Goal: Answer question/provide support

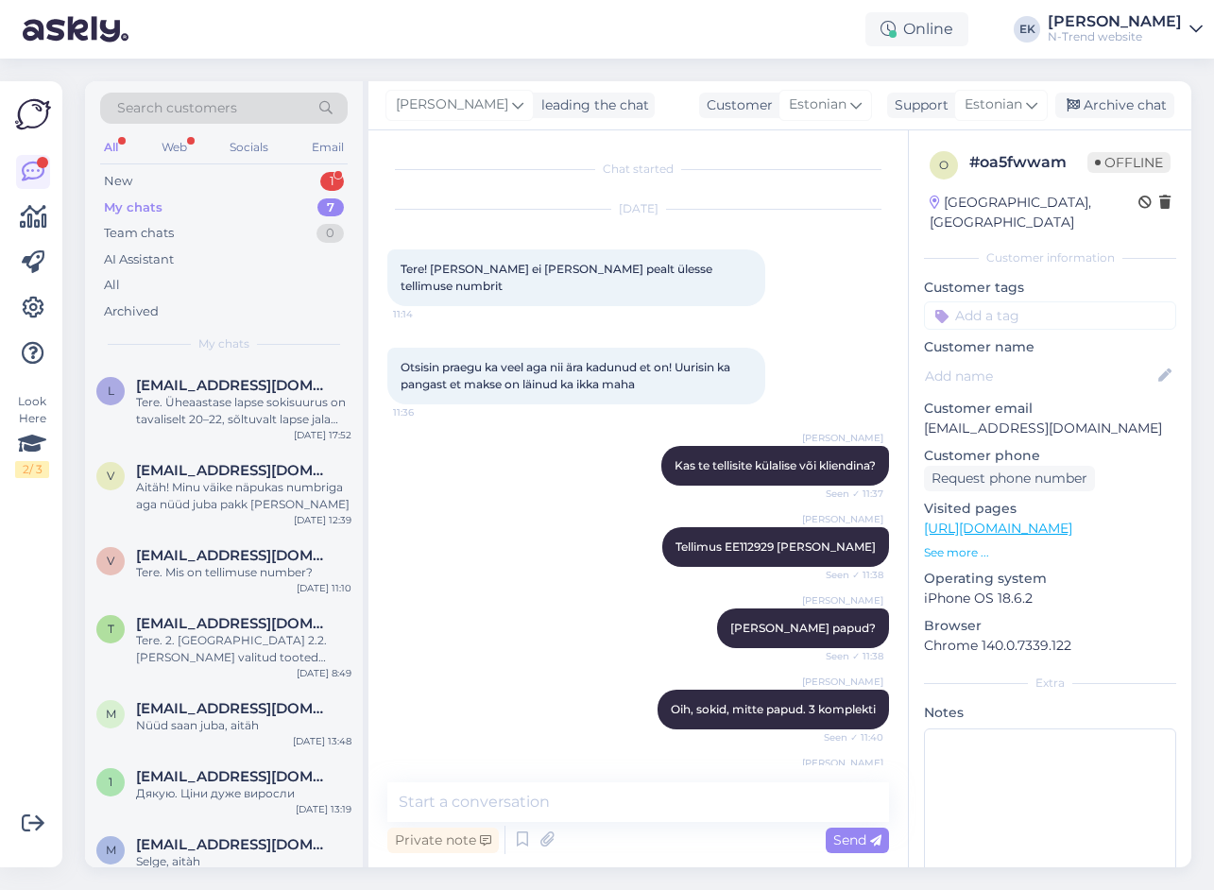
scroll to position [300, 0]
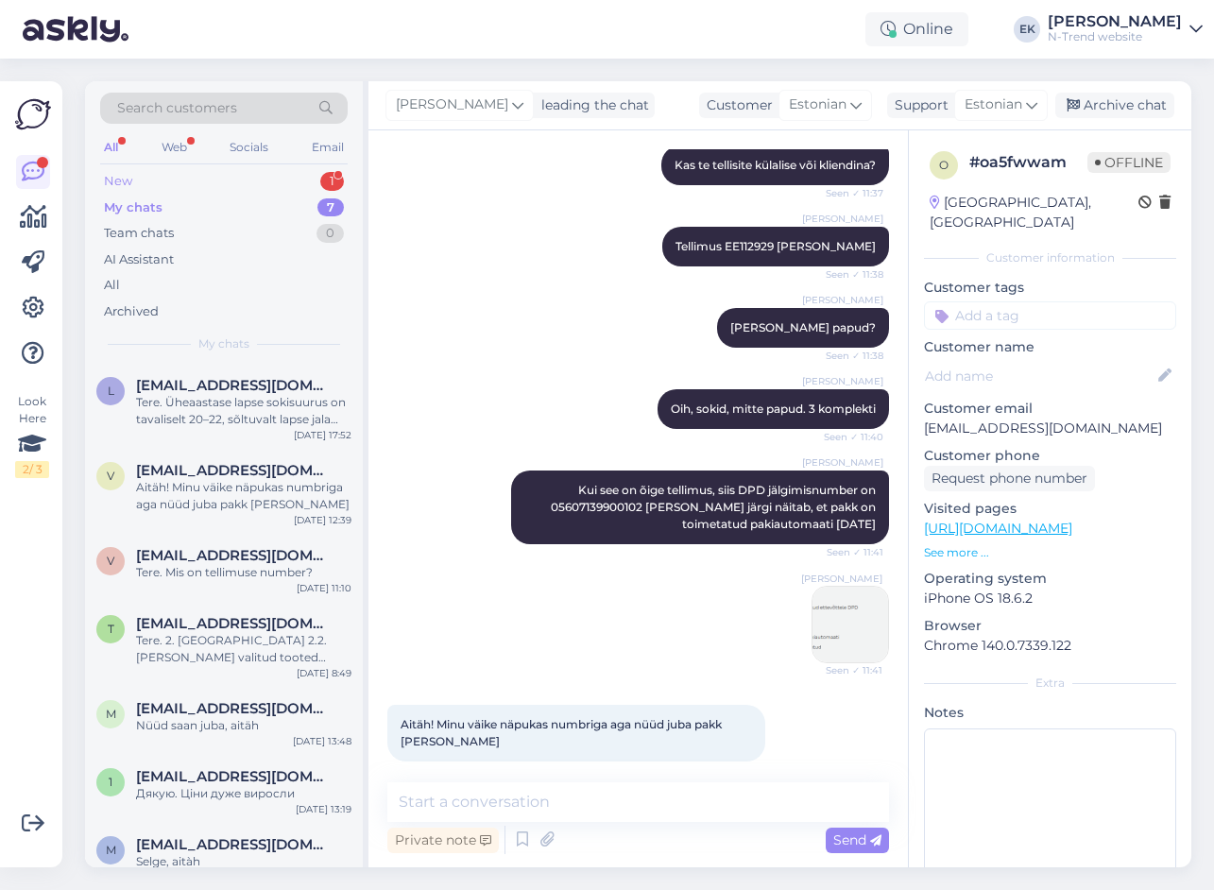
click at [168, 173] on div "New 1" at bounding box center [223, 181] width 247 height 26
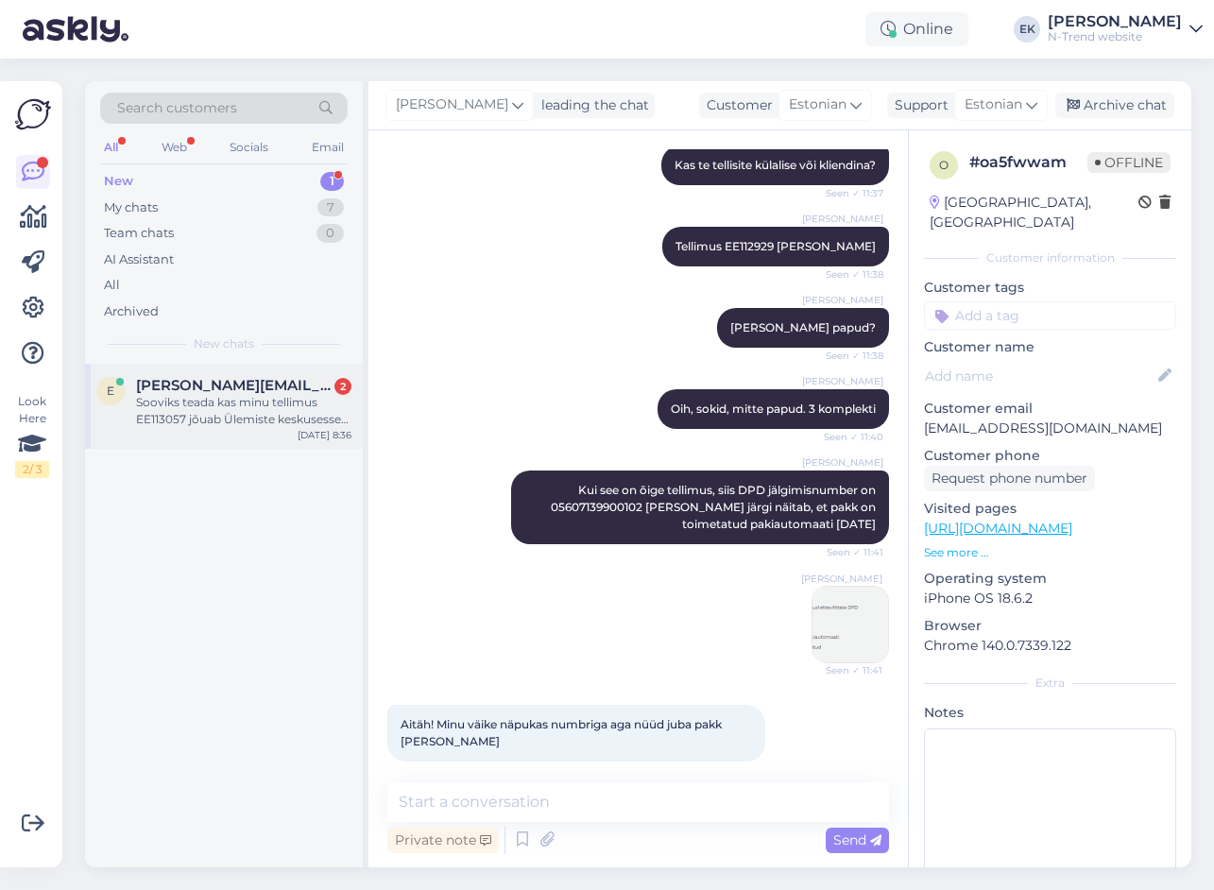
click at [214, 408] on div "Sooviks teada kas minu tellimus EE113057 jõuab Ülemiste keskusesse laupäevaks.[…" at bounding box center [243, 411] width 215 height 34
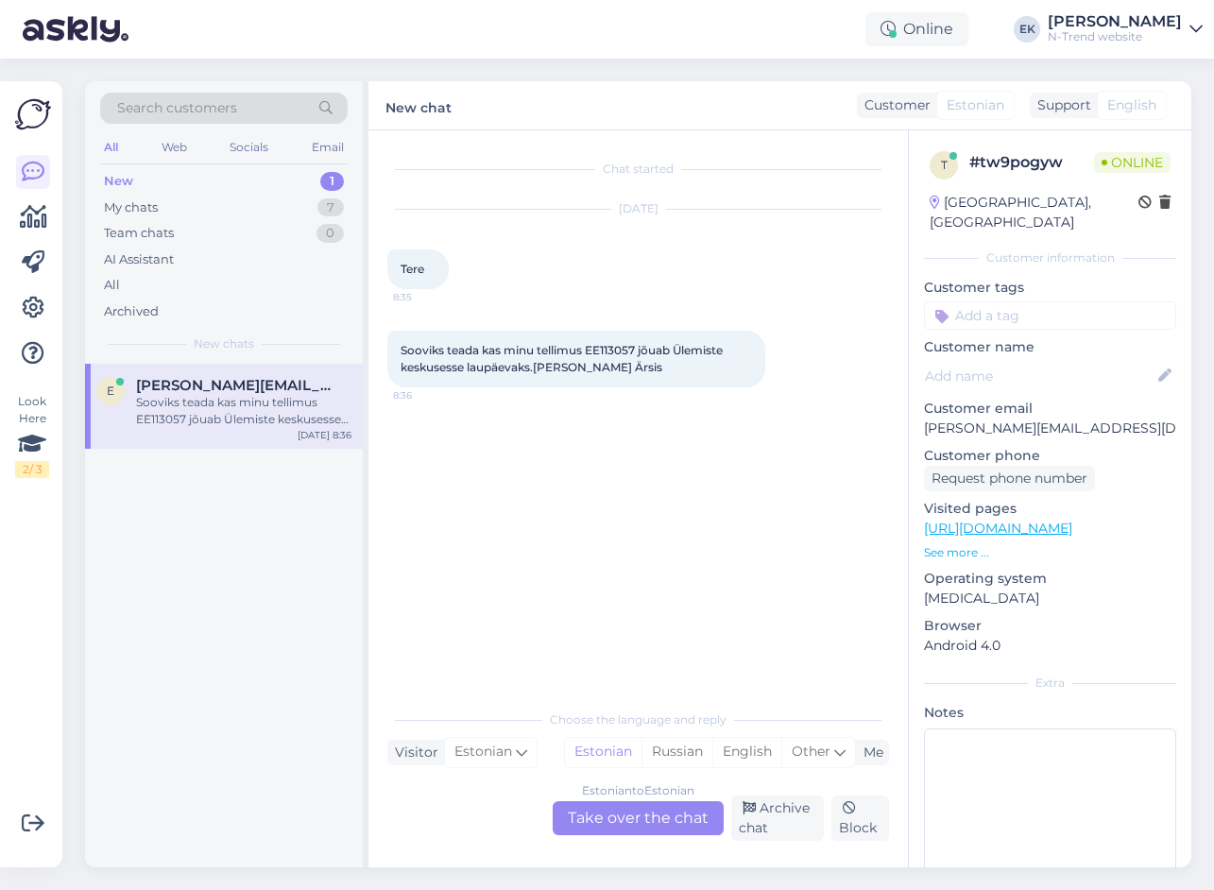
click at [610, 349] on span "Sooviks teada kas minu tellimus EE113057 jõuab Ülemiste keskusesse laupäevaks.[…" at bounding box center [562, 358] width 325 height 31
copy span "EE113057"
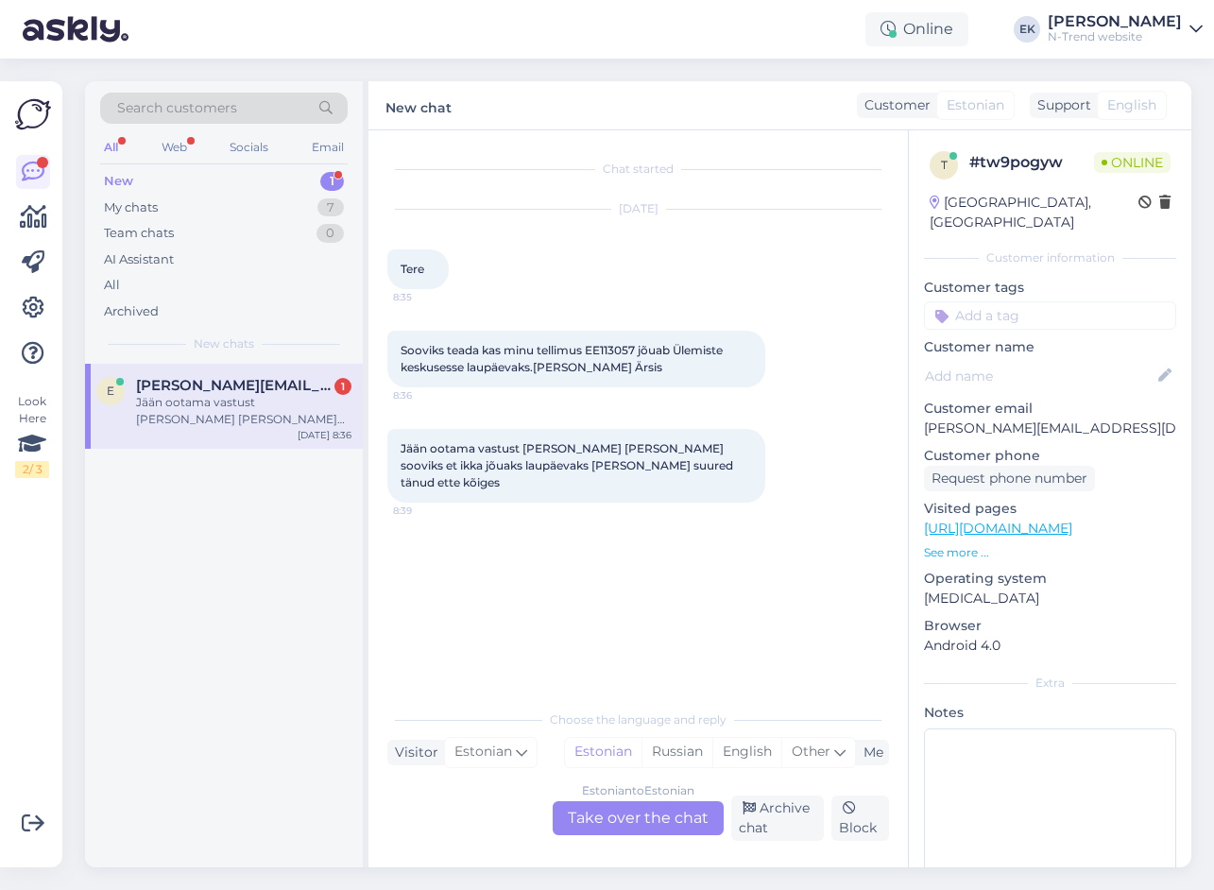
click at [715, 537] on div "Chat started [DATE] Tere 8:35 Sooviks teada kas minu tellimus EE113057 jõuab Ül…" at bounding box center [646, 416] width 518 height 534
click at [654, 820] on div "Estonian to Estonian Take over the chat" at bounding box center [637, 818] width 171 height 34
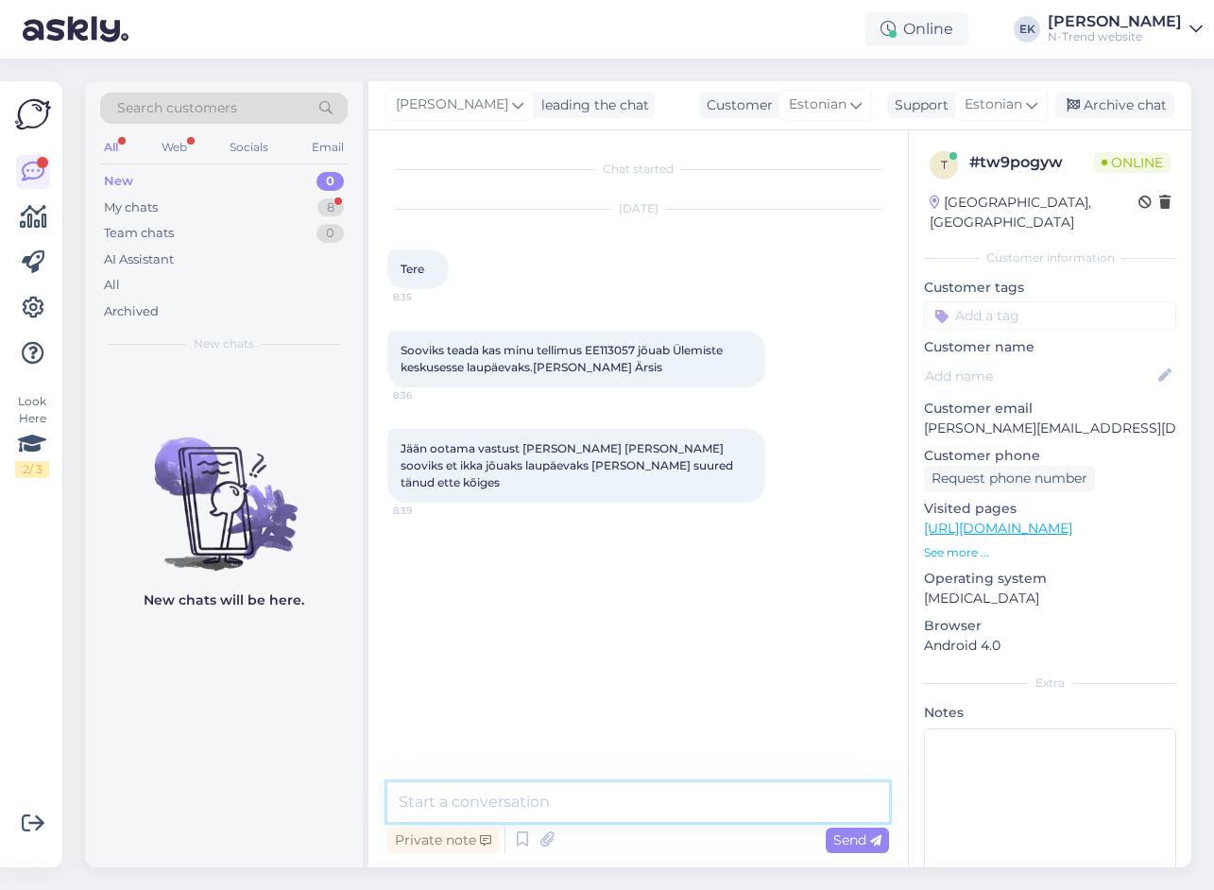
click at [545, 802] on textarea at bounding box center [637, 802] width 501 height 40
click at [586, 802] on textarea at bounding box center [637, 802] width 501 height 40
type textarea "L"
type textarea "Tere. Logistikaosakond vastab teile meilile."
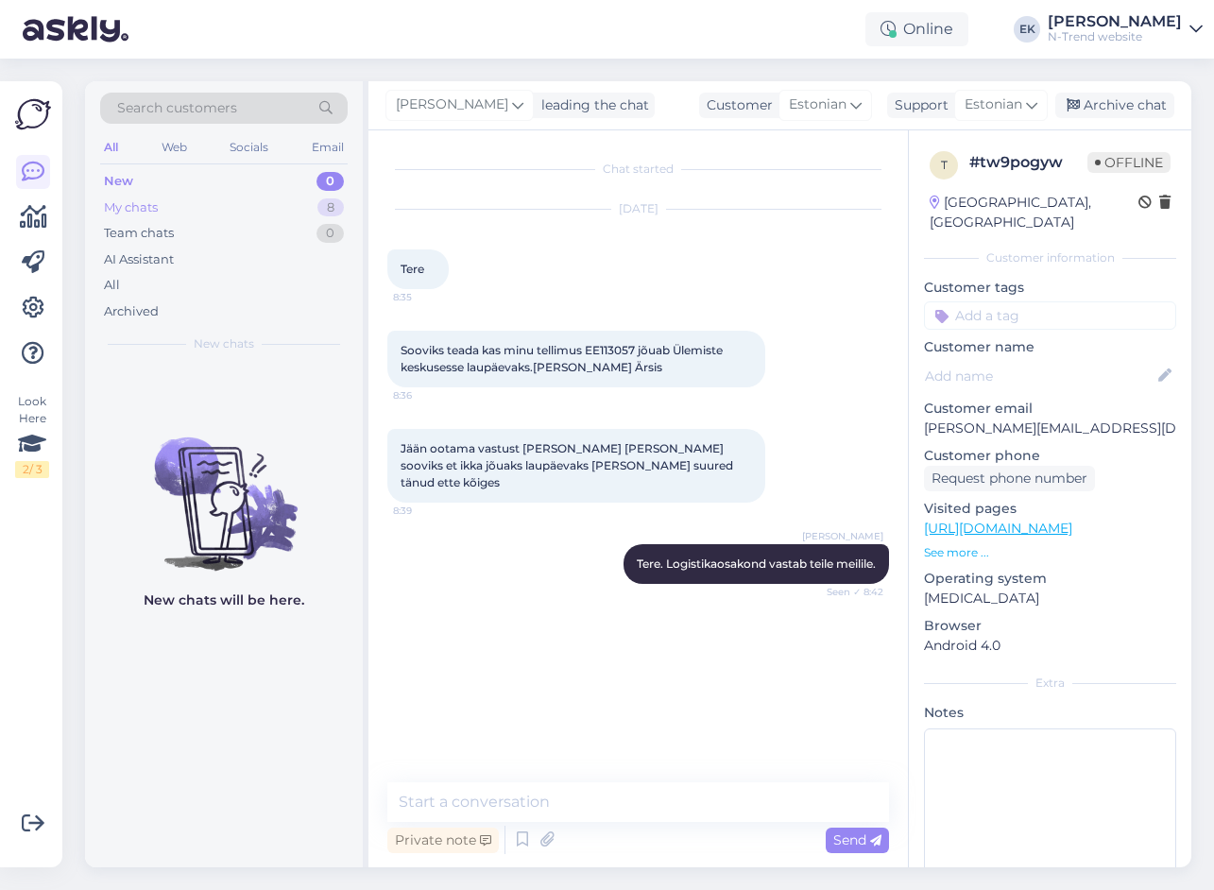
click at [141, 208] on div "My chats" at bounding box center [131, 207] width 54 height 19
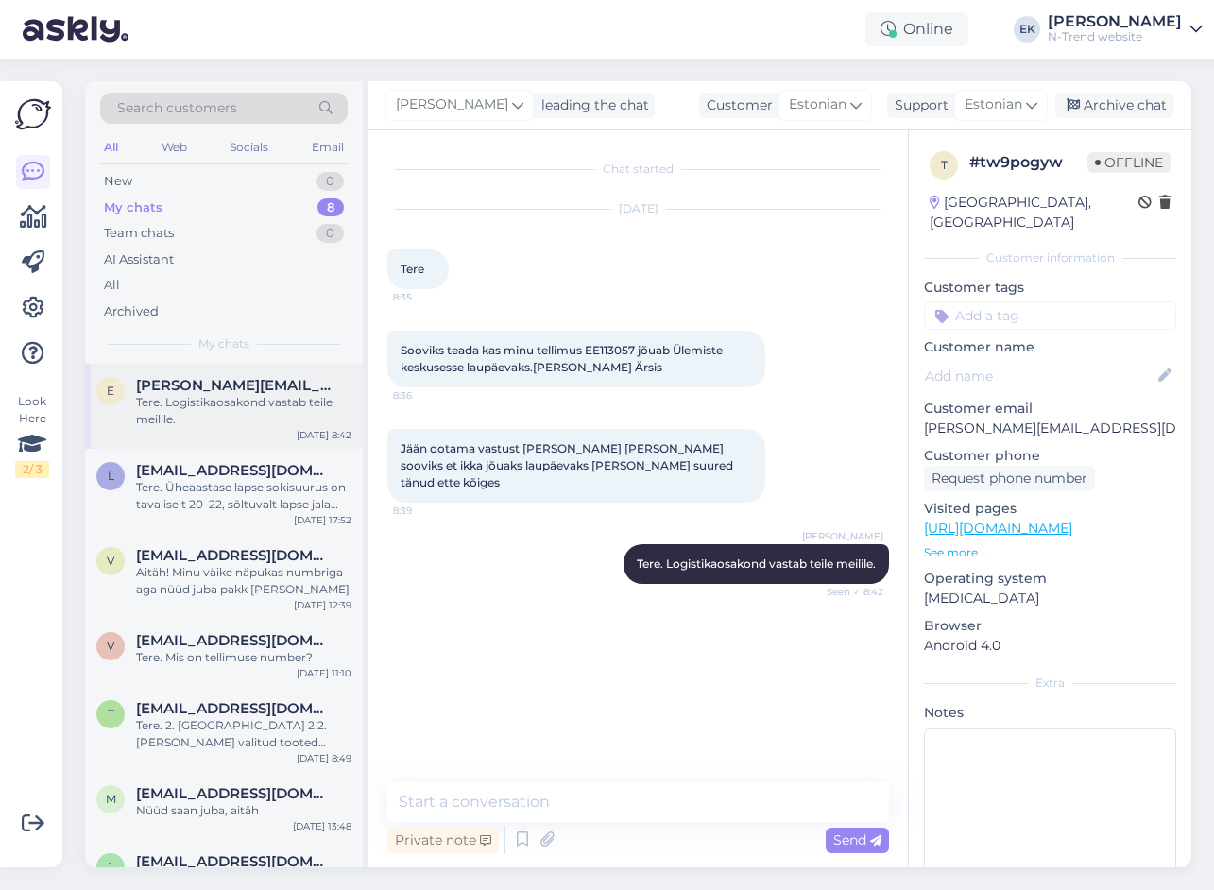
scroll to position [109, 0]
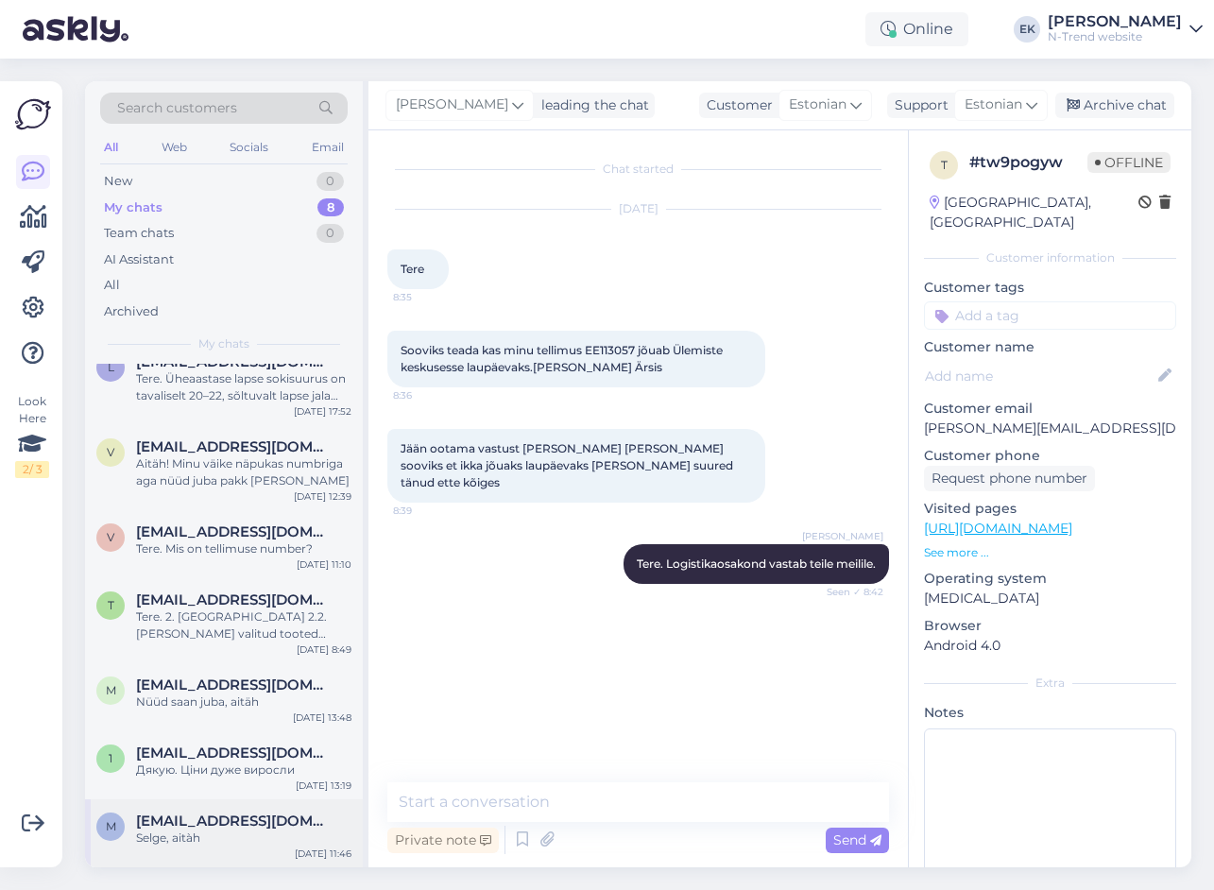
click at [212, 827] on span "[EMAIL_ADDRESS][DOMAIN_NAME]" at bounding box center [234, 820] width 196 height 17
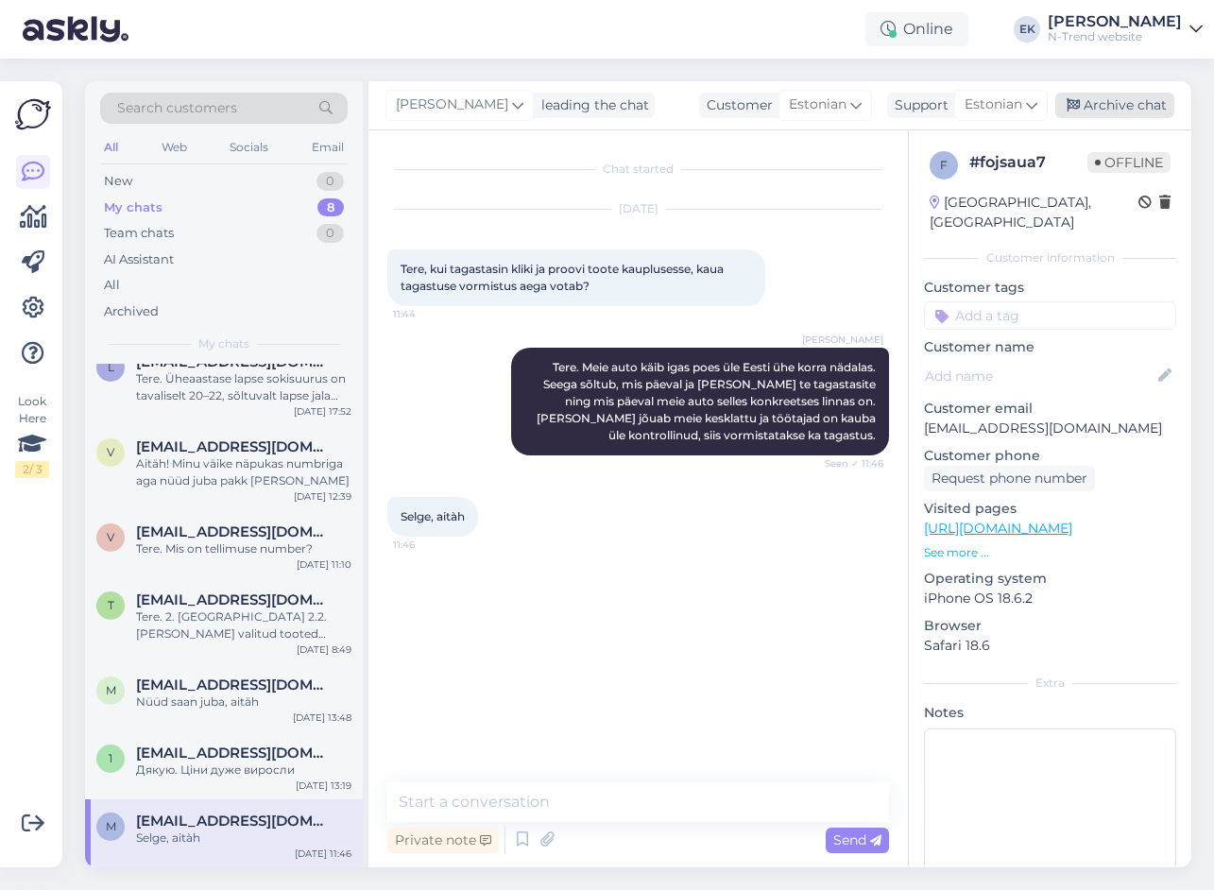
click at [1129, 110] on div "Archive chat" at bounding box center [1114, 105] width 119 height 25
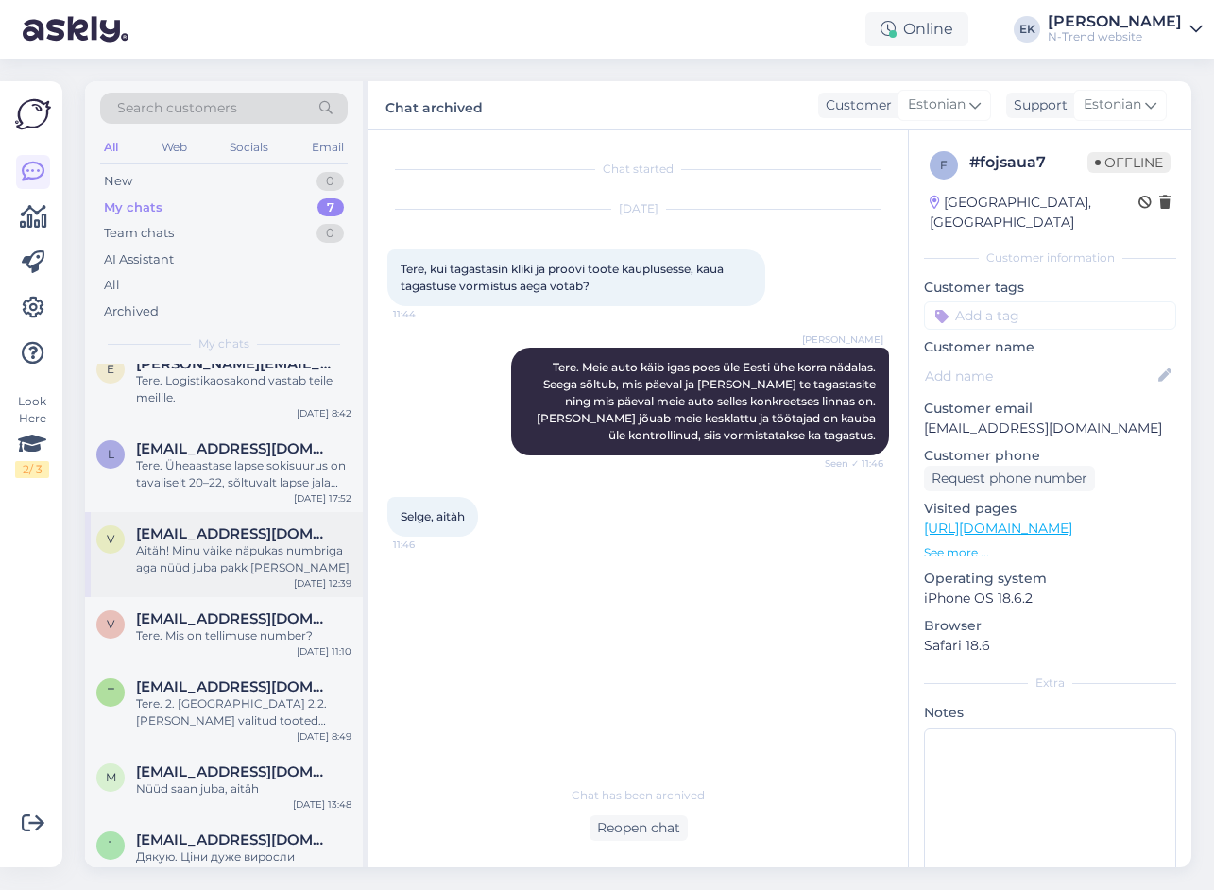
scroll to position [41, 0]
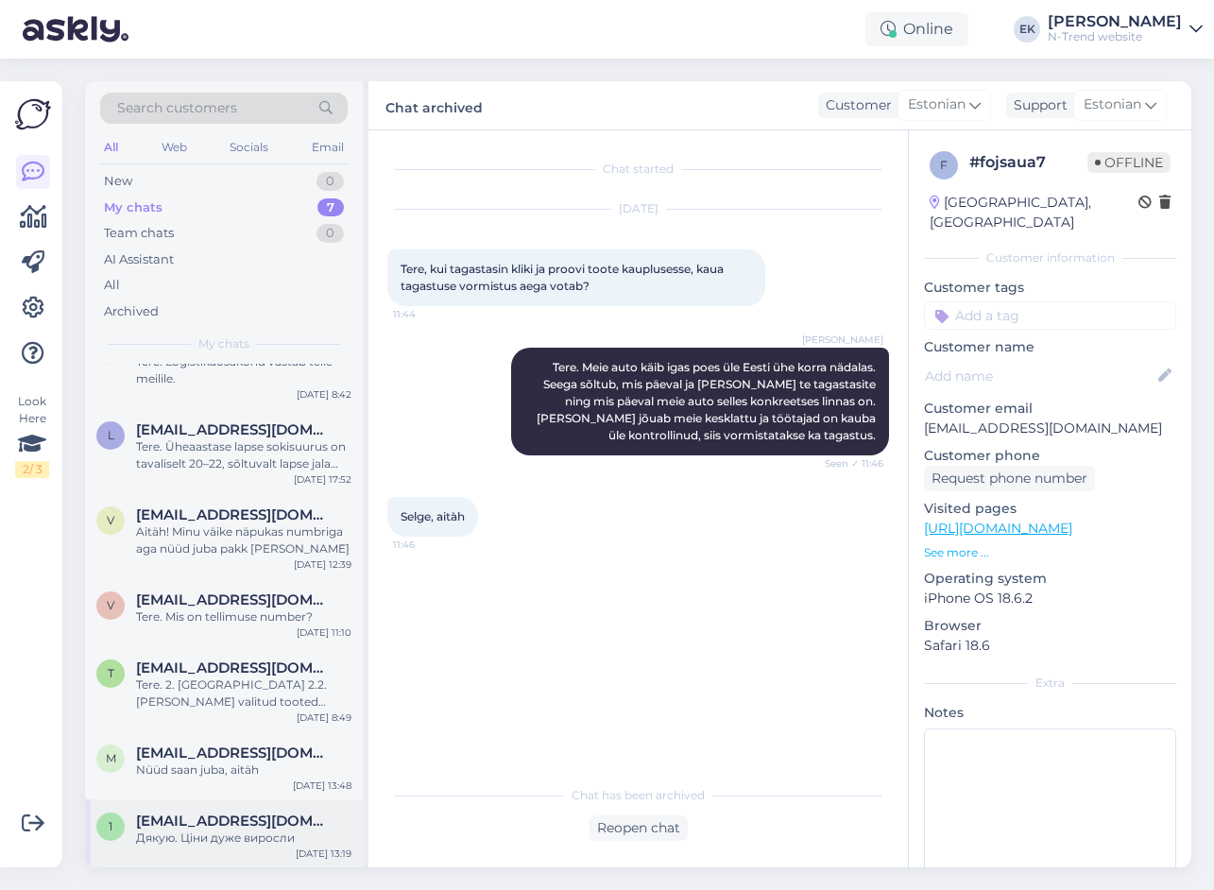
click at [223, 829] on div "Дякую. Ціни дуже виросли" at bounding box center [243, 837] width 215 height 17
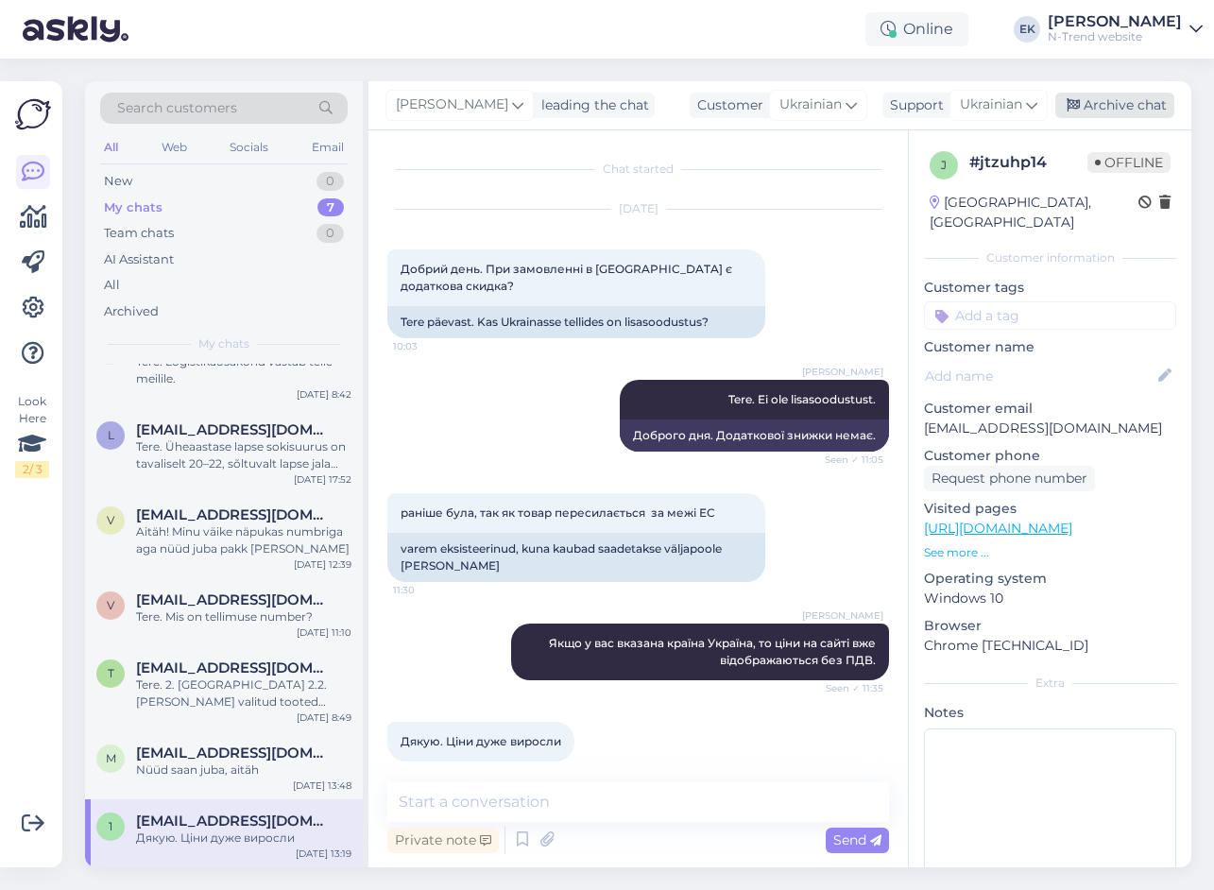
click at [1115, 109] on div "Archive chat" at bounding box center [1114, 105] width 119 height 25
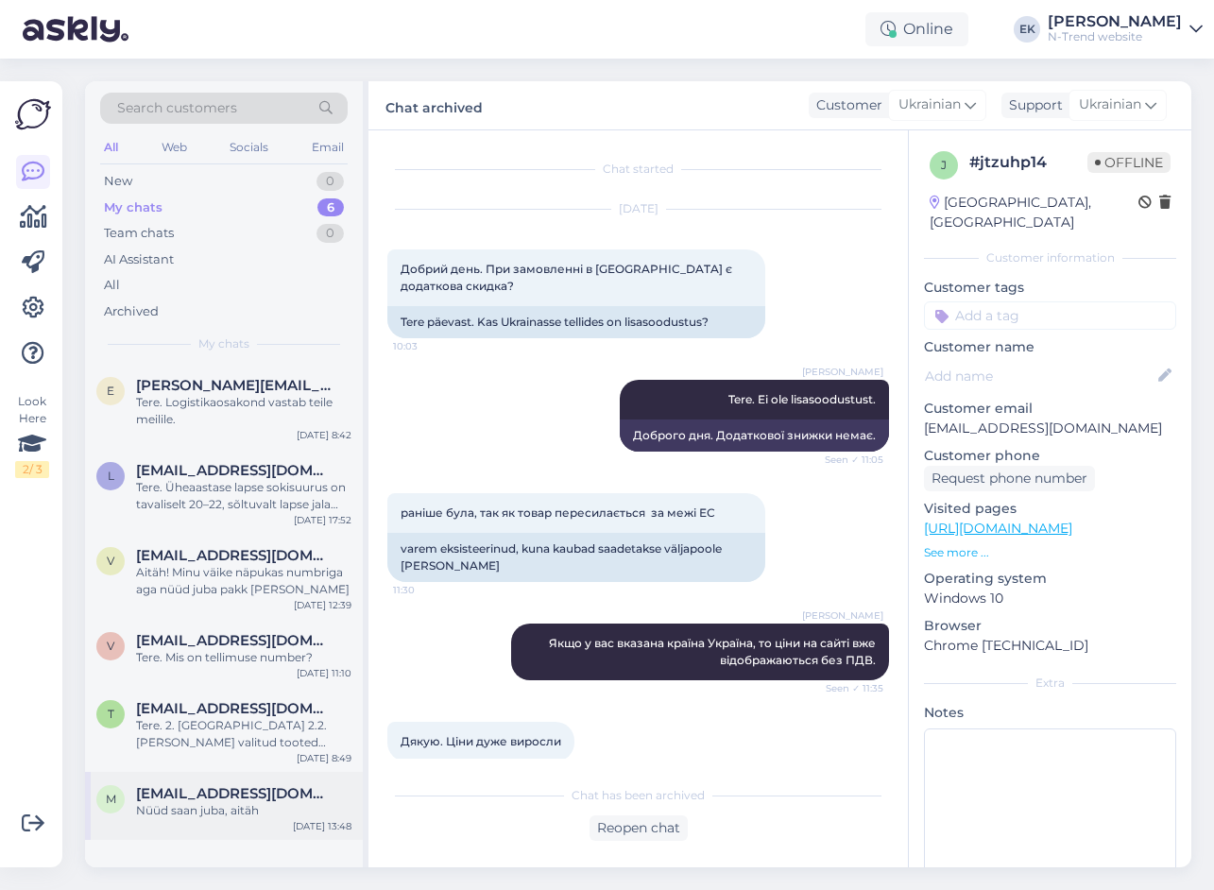
click at [229, 814] on div "Nüüd saan juba, aitäh" at bounding box center [243, 810] width 215 height 17
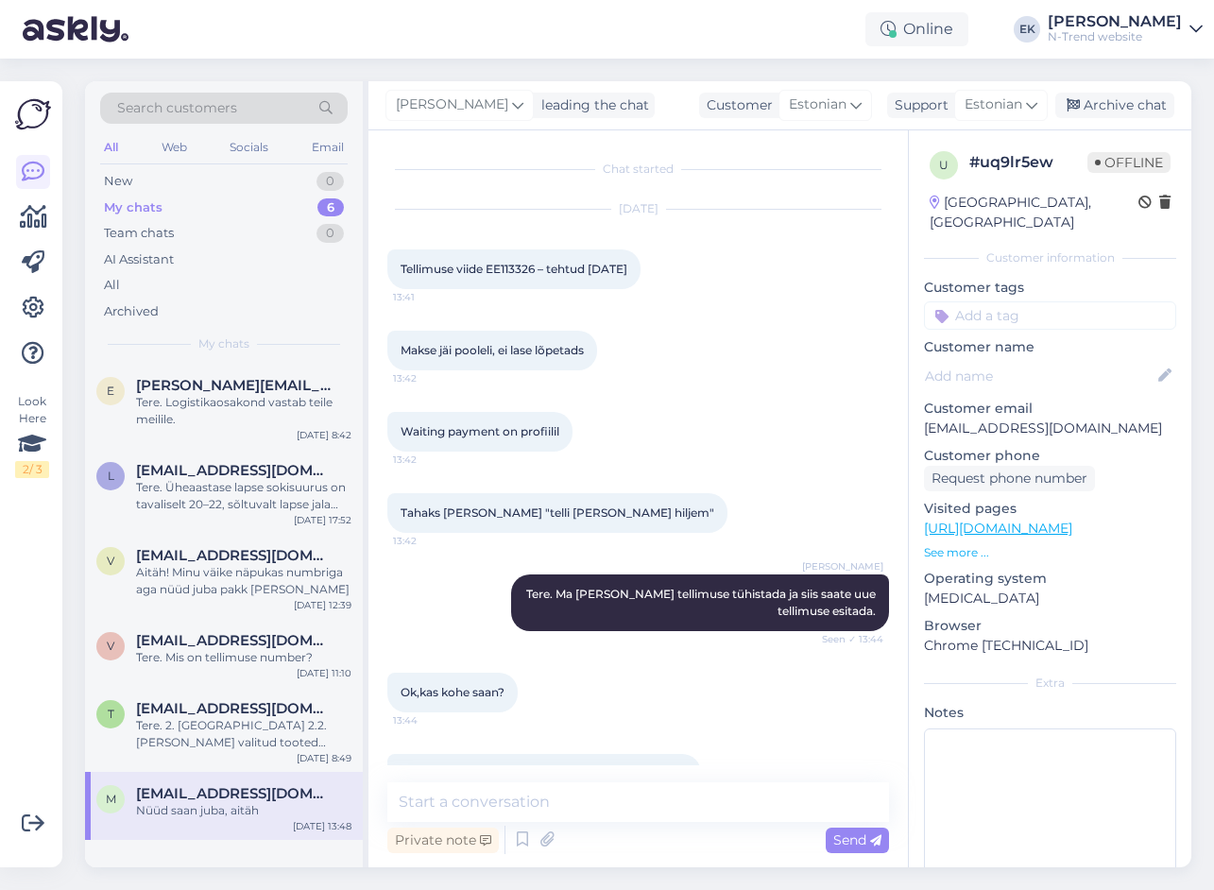
scroll to position [635, 0]
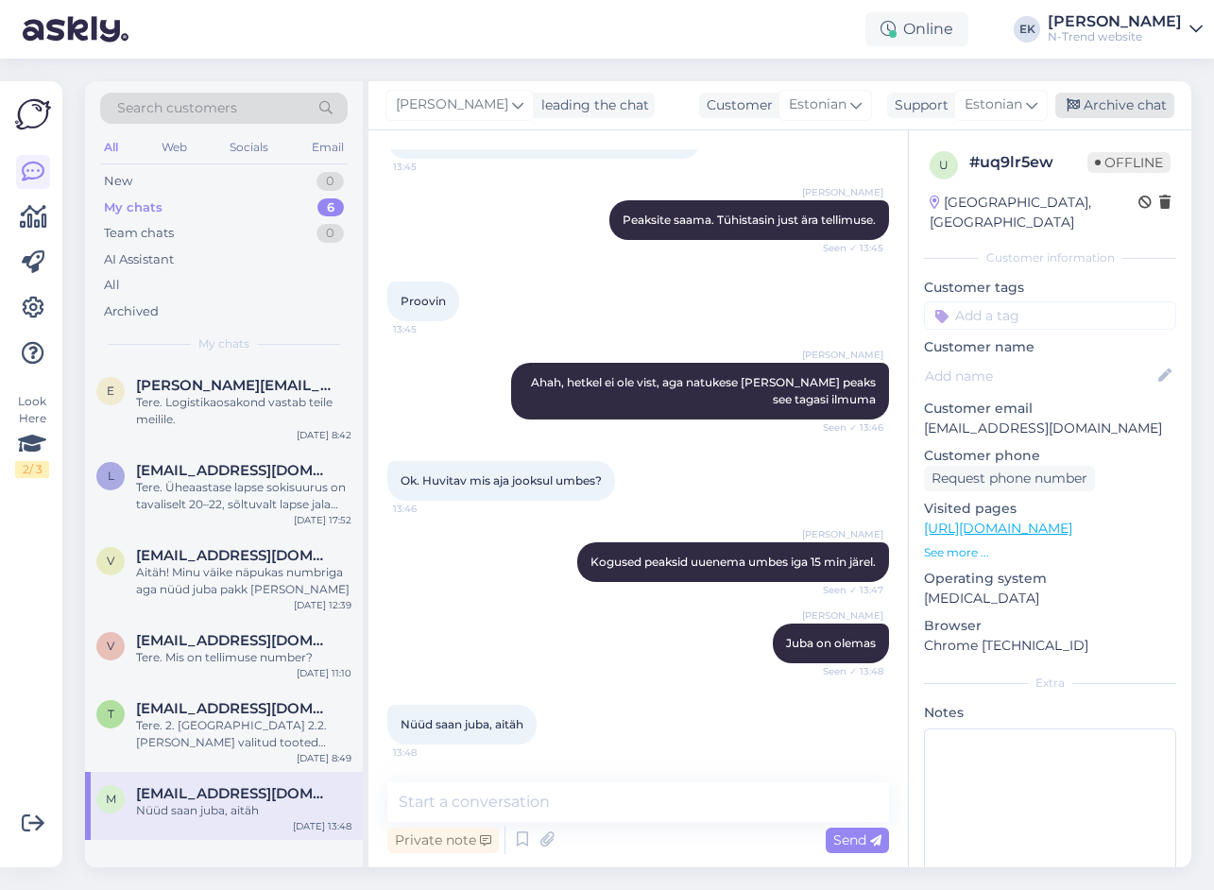
click at [1115, 106] on div "Archive chat" at bounding box center [1114, 105] width 119 height 25
